Goal: Information Seeking & Learning: Learn about a topic

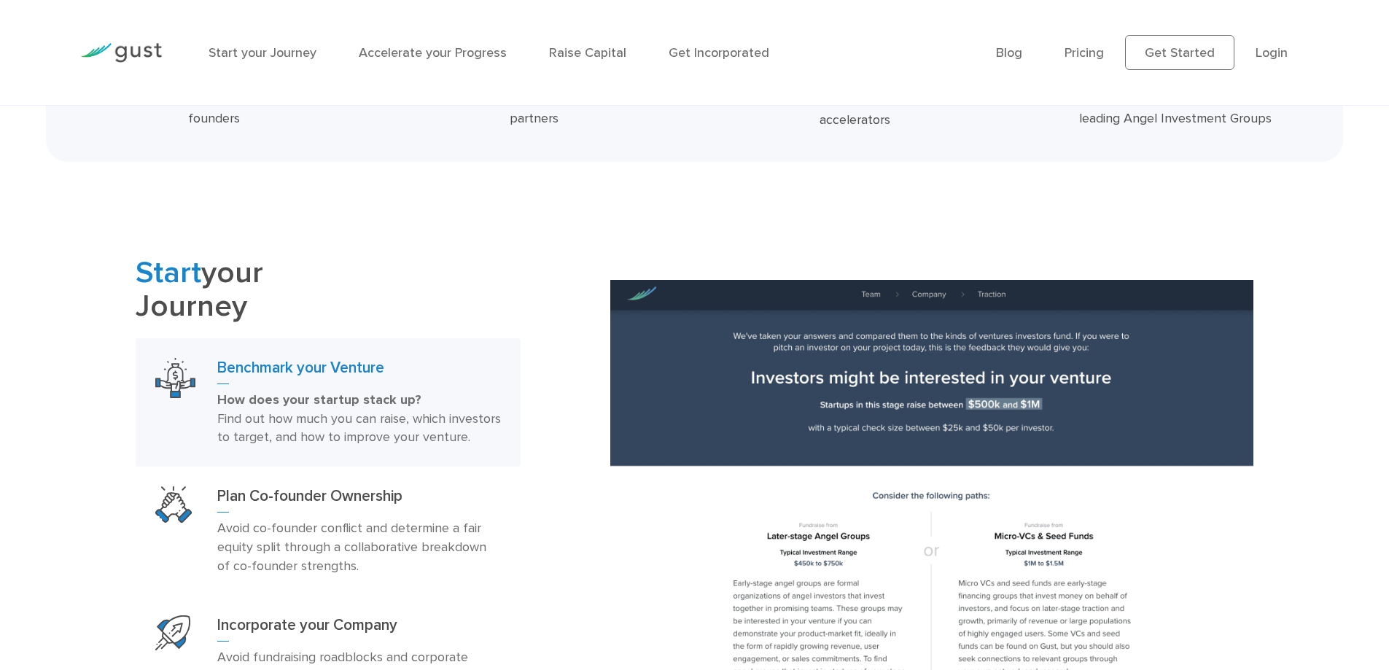
scroll to position [875, 0]
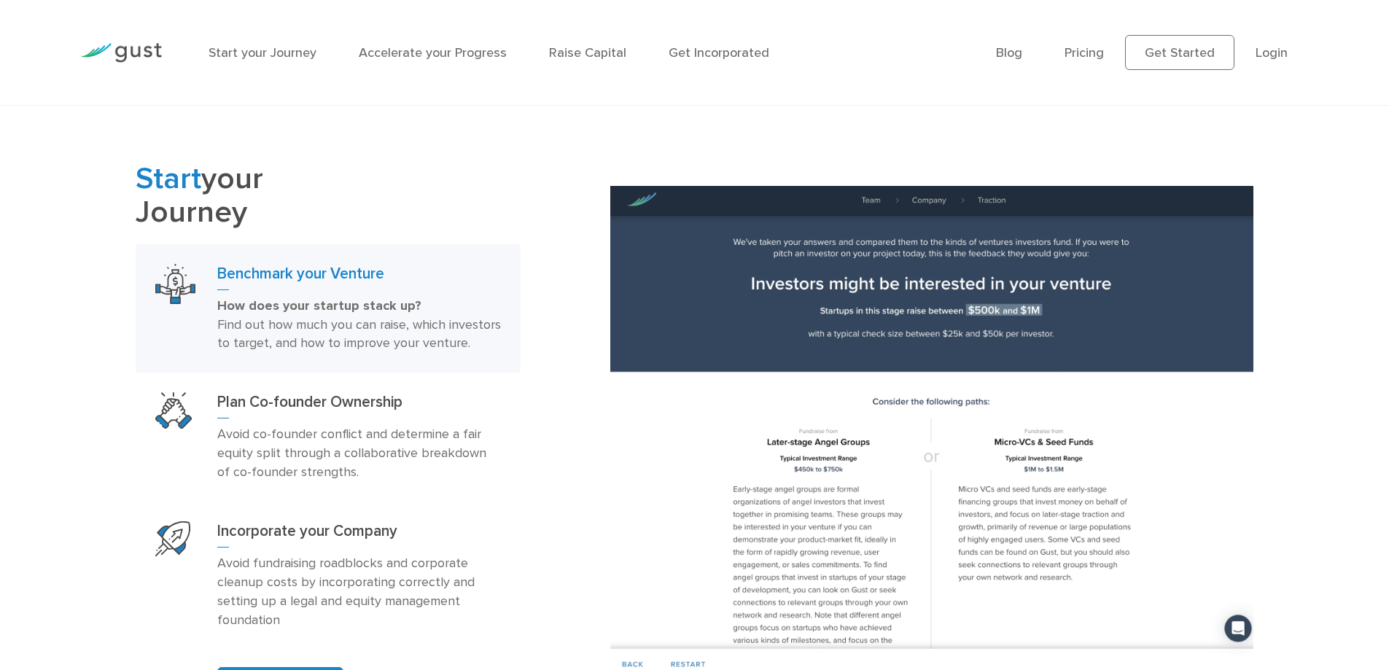
click at [560, 449] on div "Start your Journey Benchmark your Venture How does your startup stack up? Find …" at bounding box center [362, 432] width 475 height 539
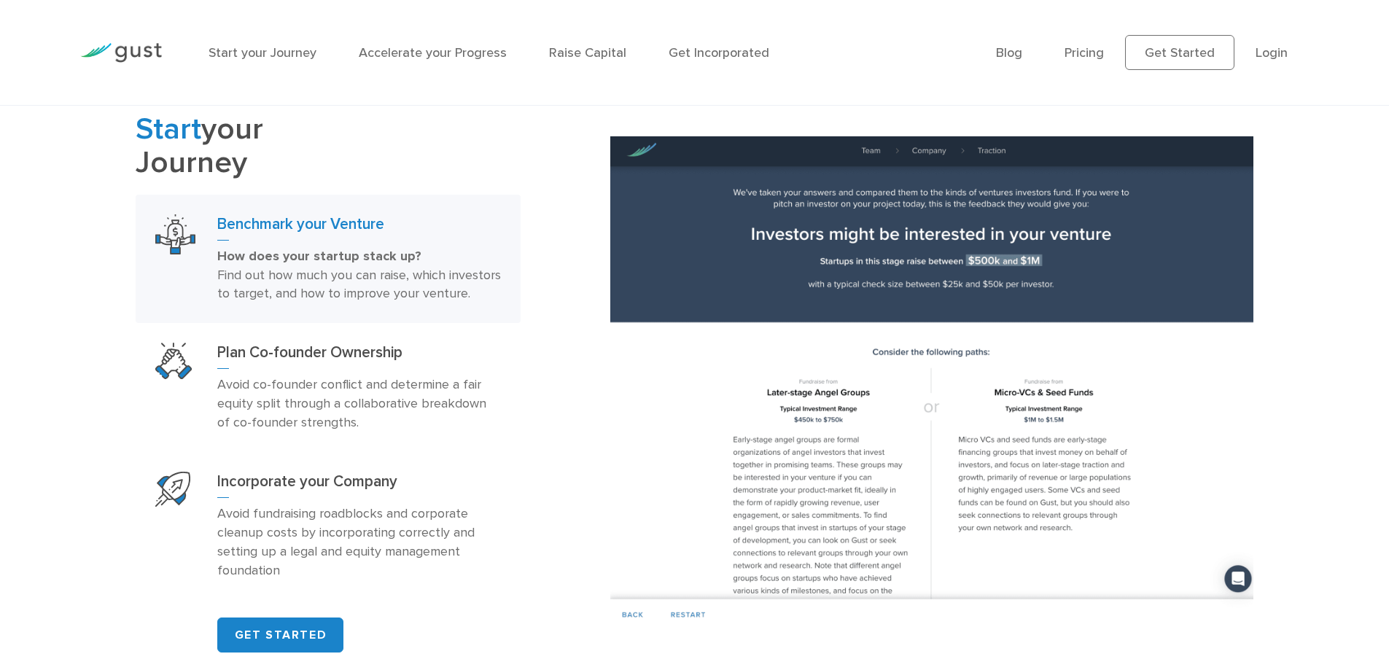
scroll to position [948, 0]
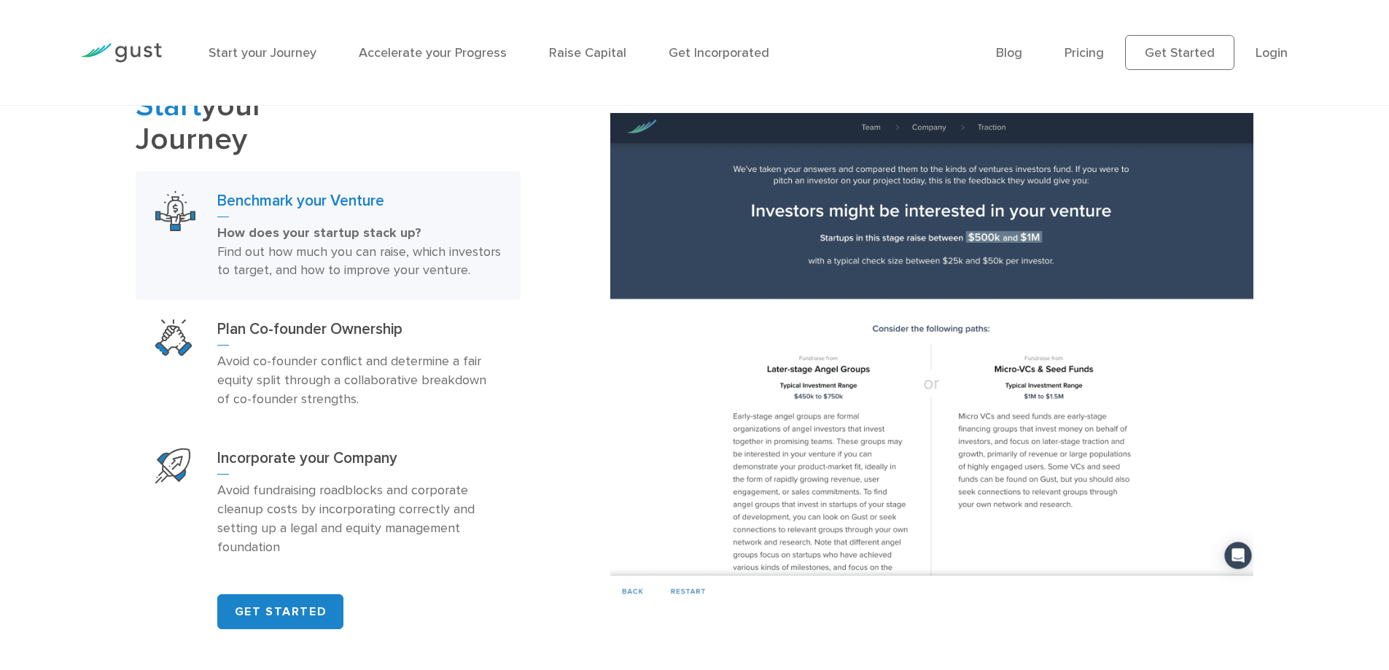
click at [540, 429] on div "Start your Journey Benchmark your Venture How does your startup stack up? Find …" at bounding box center [362, 359] width 475 height 539
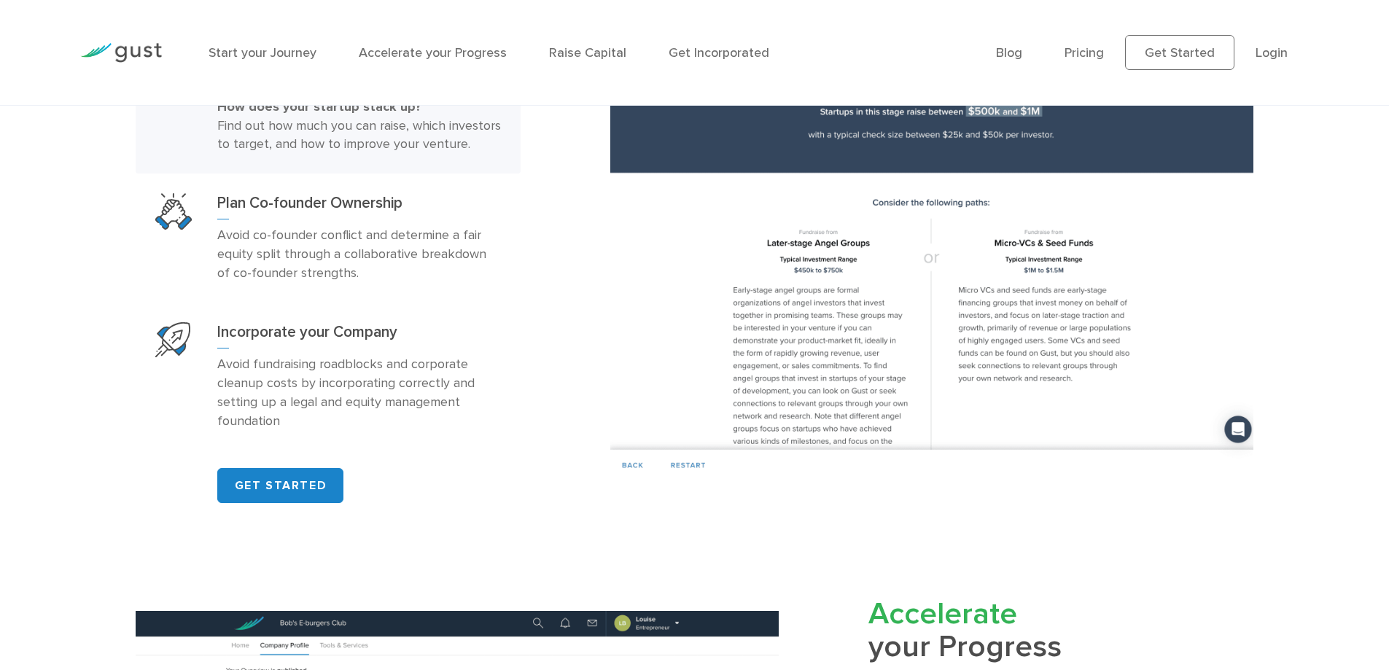
scroll to position [1094, 0]
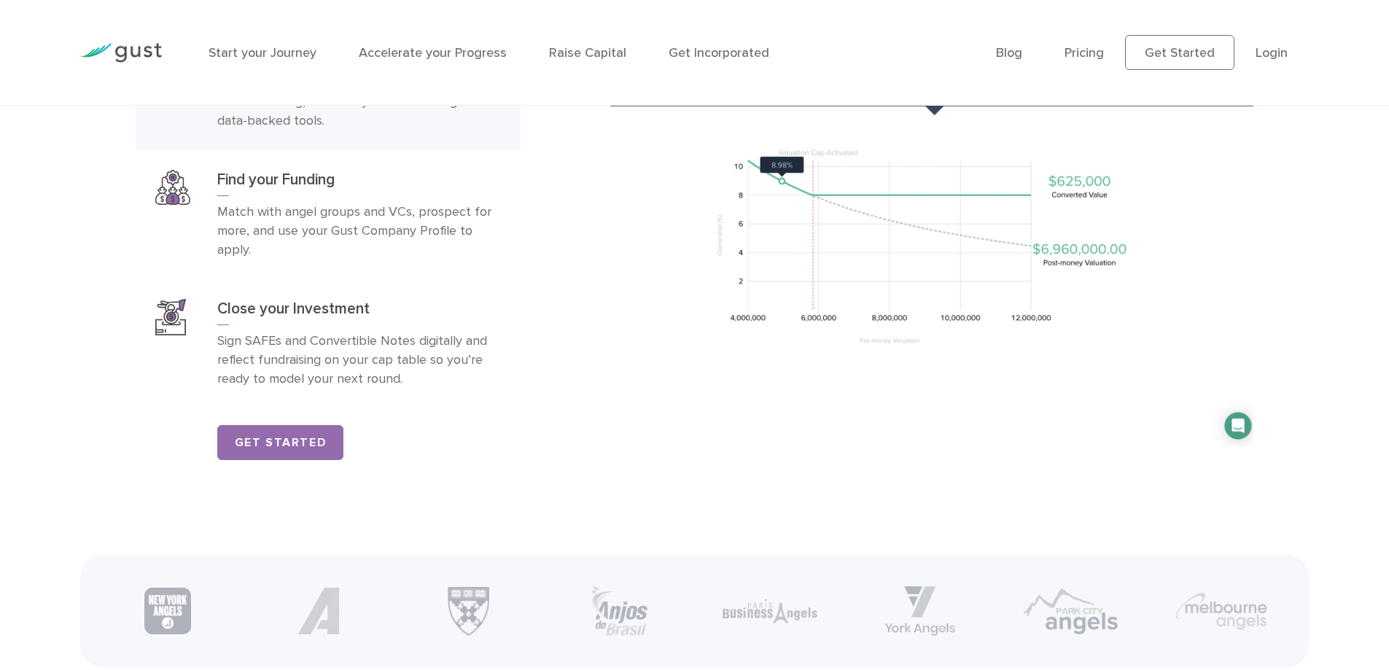
scroll to position [2480, 0]
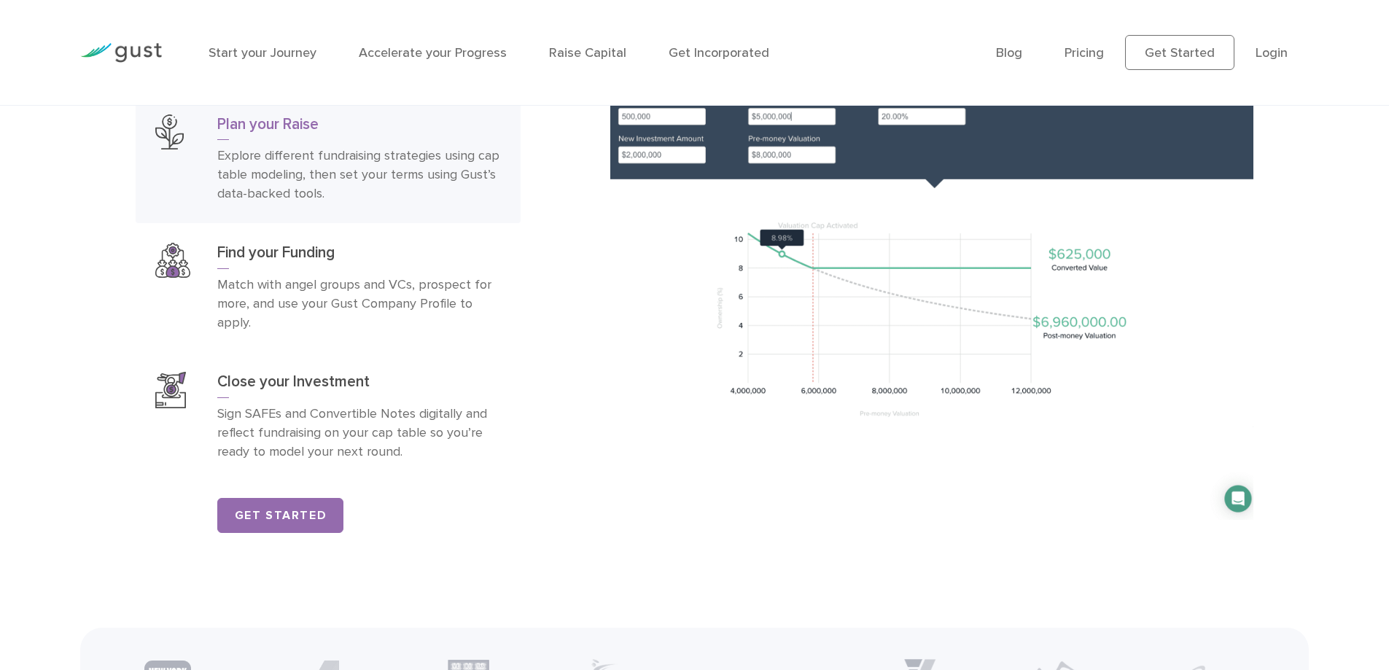
click at [536, 489] on div "Raise Capital Plan your Raise Explore different fundraising strategies using ca…" at bounding box center [362, 273] width 475 height 520
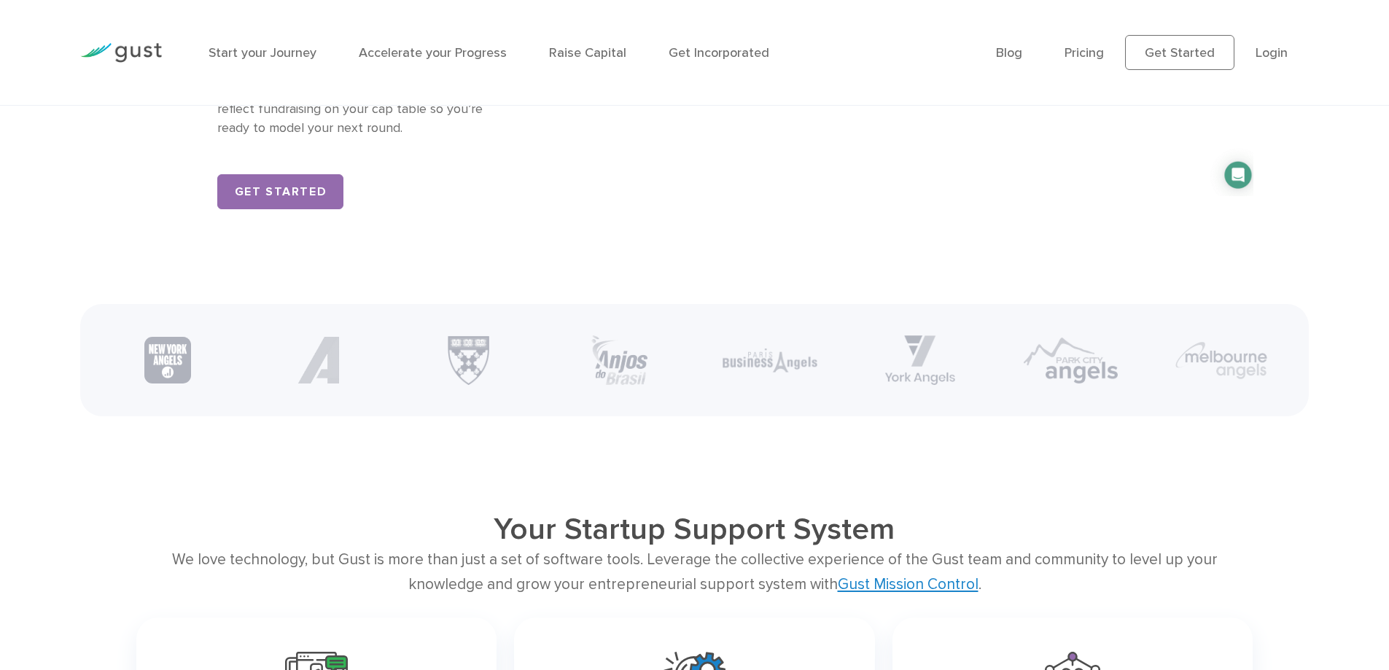
scroll to position [3282, 0]
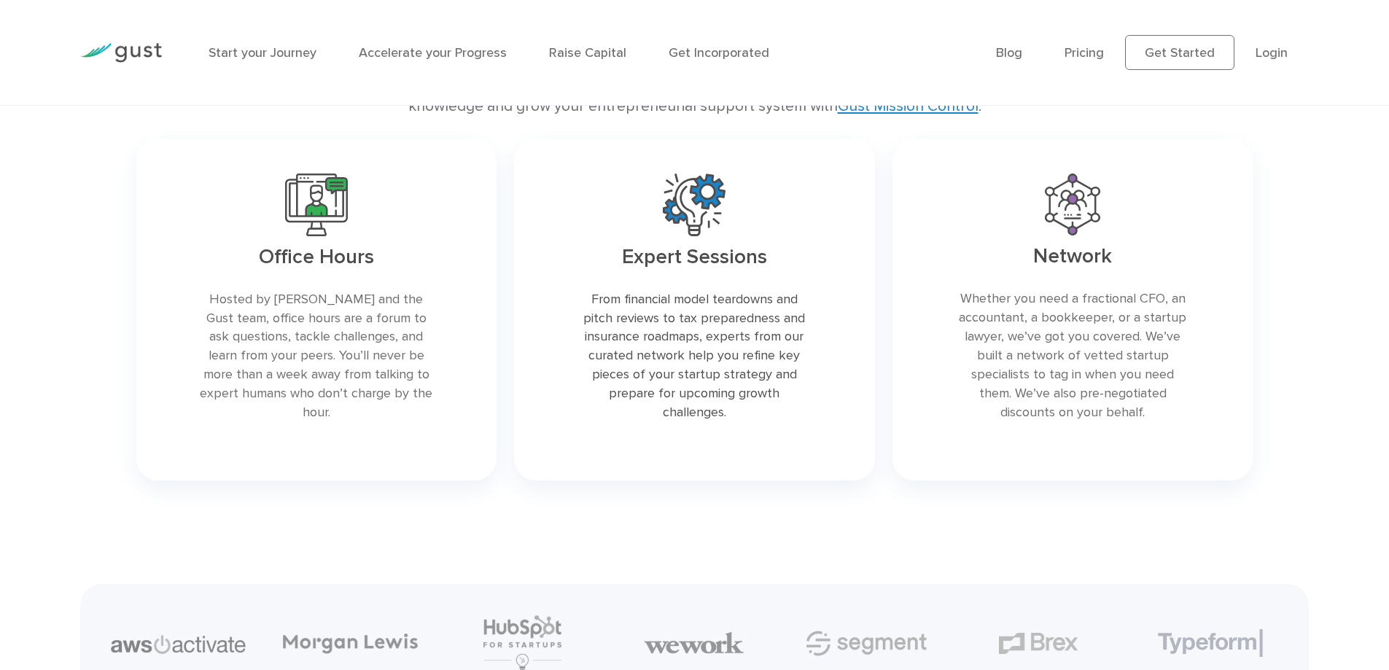
click at [1083, 42] on ul "Blog FAQ Pricing Get Started Login Login" at bounding box center [1152, 52] width 313 height 35
click at [1097, 55] on link "Pricing" at bounding box center [1084, 52] width 39 height 15
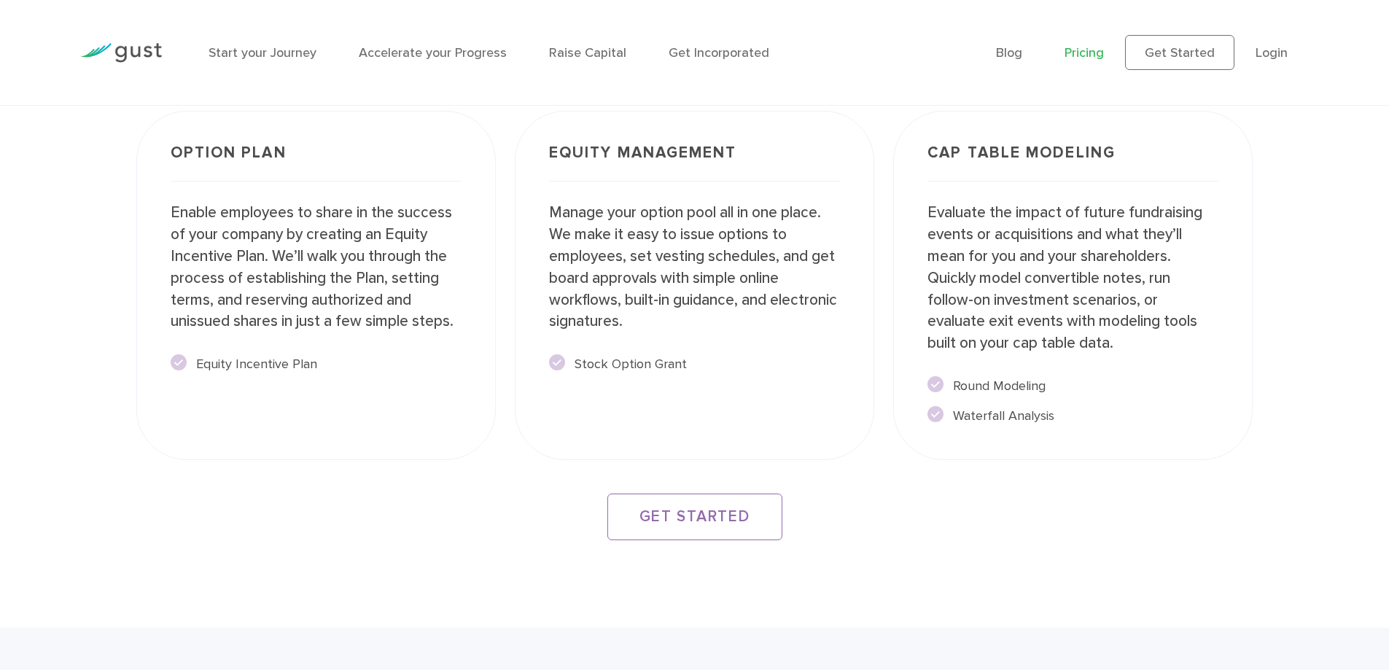
scroll to position [2504, 0]
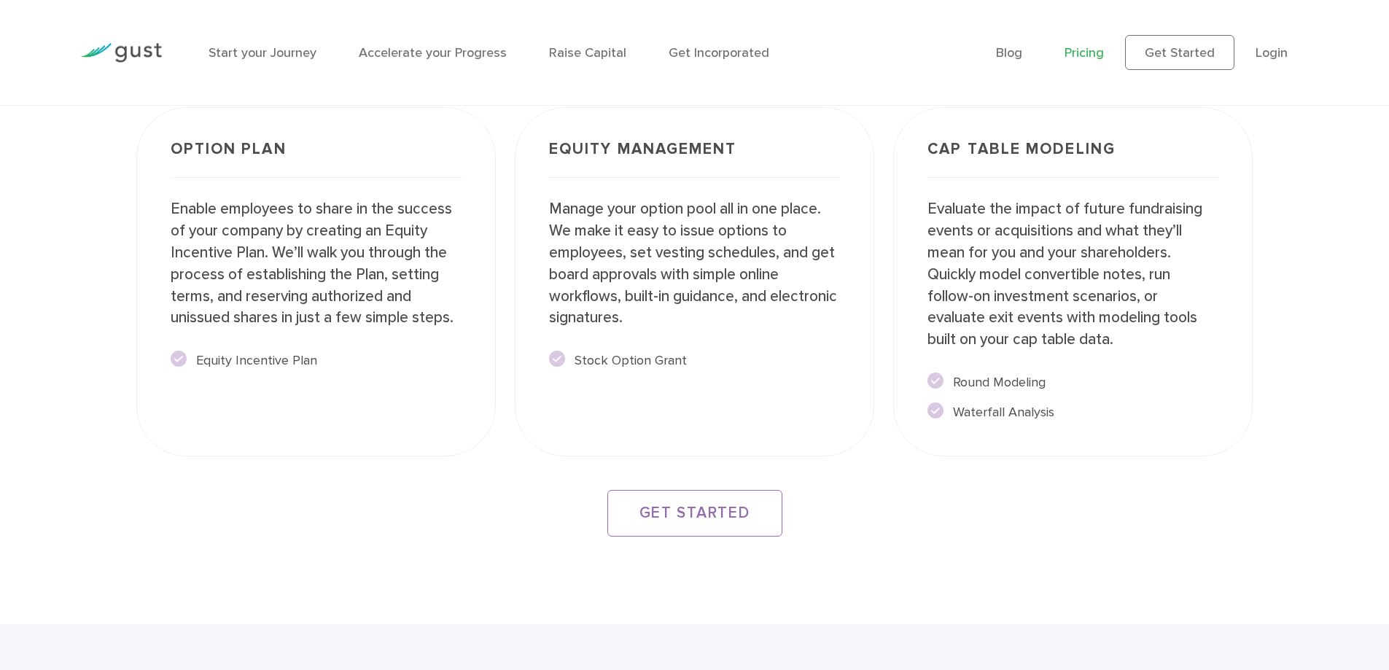
click at [140, 79] on div at bounding box center [121, 52] width 104 height 64
